Goal: Understand process/instructions: Learn how to perform a task or action

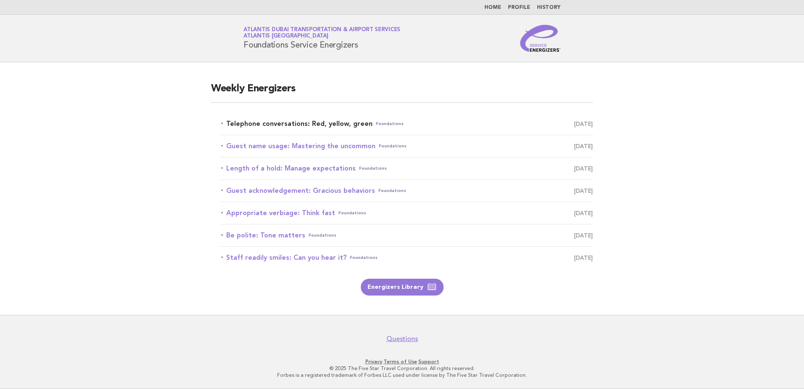
click at [298, 119] on link "Telephone conversations: Red, yellow, green Foundations [DATE]" at bounding box center [407, 124] width 372 height 12
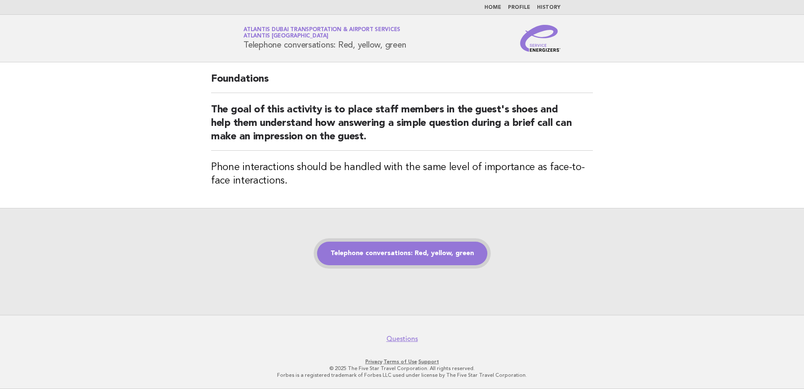
click at [391, 249] on link "Telephone conversations: Red, yellow, green" at bounding box center [402, 253] width 170 height 24
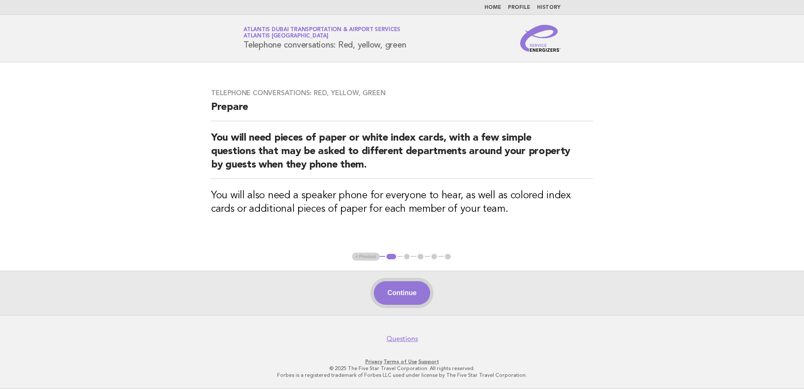
click at [398, 289] on button "Continue" at bounding box center [402, 293] width 56 height 24
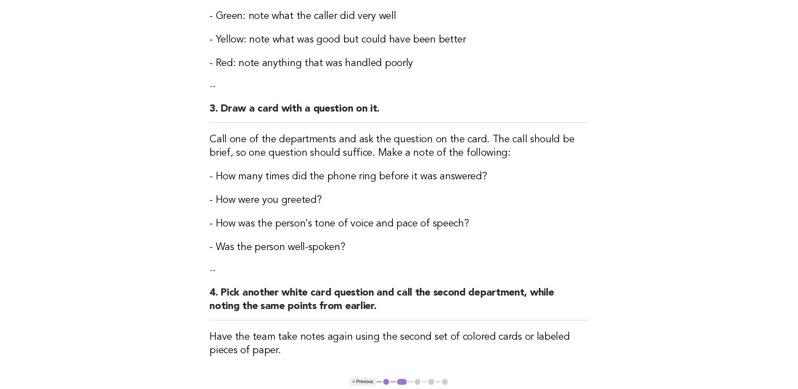
scroll to position [246, 0]
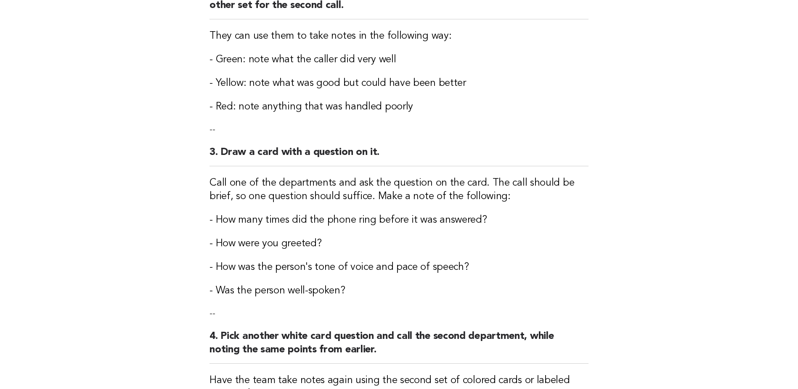
click at [334, 208] on div "Telephone conversations: Red, yellow, green Activity 1. Give each participant t…" at bounding box center [398, 118] width 399 height 604
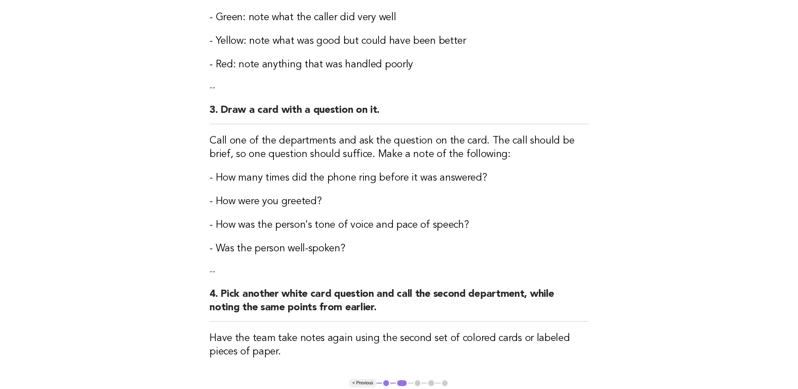
scroll to position [414, 0]
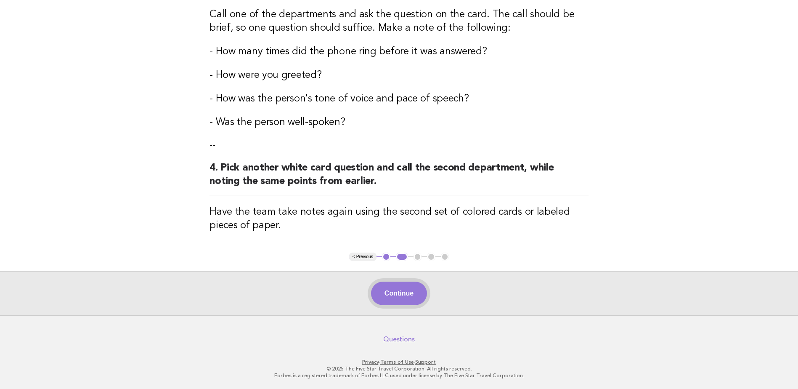
click at [405, 291] on button "Continue" at bounding box center [399, 293] width 56 height 24
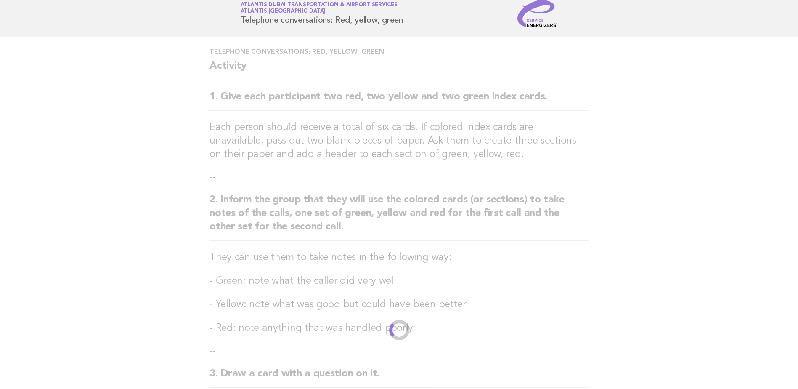
scroll to position [0, 0]
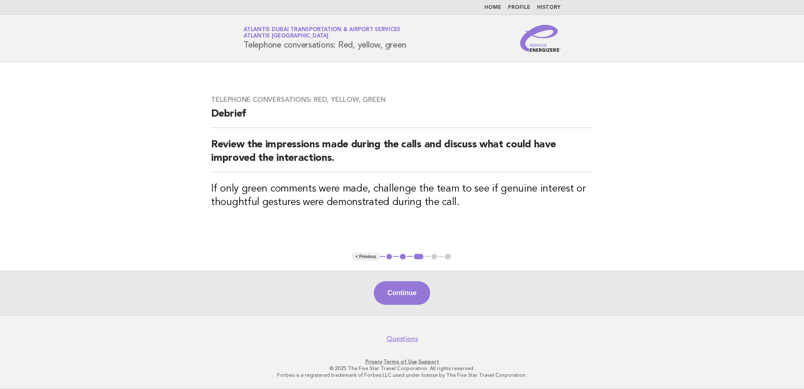
click at [367, 256] on button "< Previous" at bounding box center [365, 256] width 27 height 8
